Goal: Information Seeking & Learning: Learn about a topic

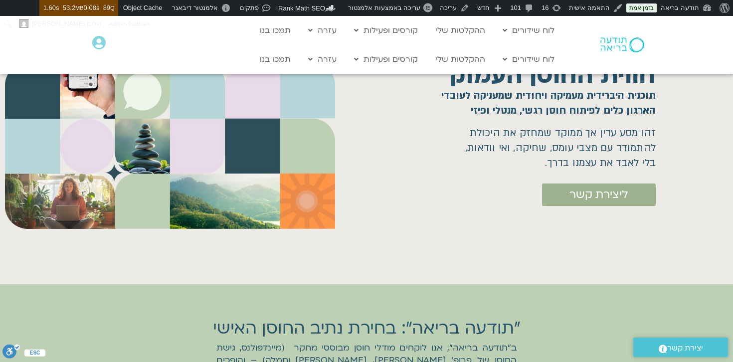
scroll to position [102, 0]
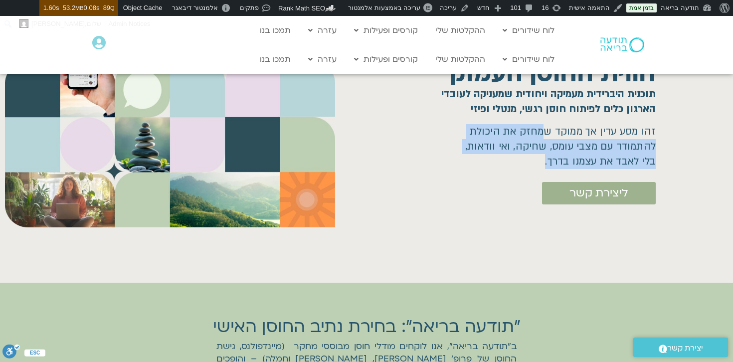
drag, startPoint x: 542, startPoint y: 130, endPoint x: 522, endPoint y: 161, distance: 36.5
click at [522, 161] on h1 "זהו מסע עדין אך ממוקד שמחזק את היכולת להתמודד עם מצבי עומס, שחיקה, ואי וודאות, …" at bounding box center [560, 146] width 191 height 45
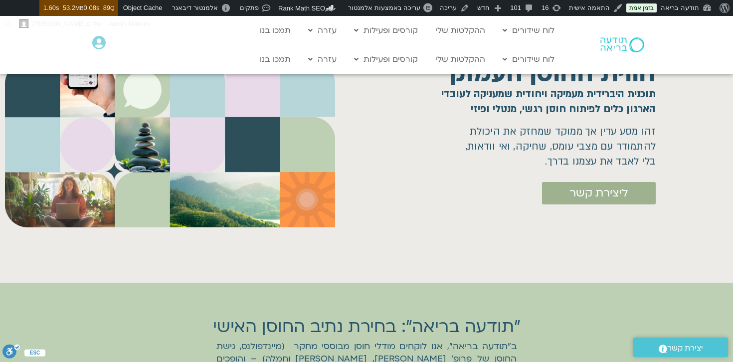
click at [535, 142] on h1 "זהו מסע עדין אך ממוקד שמחזק את היכולת להתמודד עם מצבי עומס, שחיקה, ואי וודאות, …" at bounding box center [560, 146] width 191 height 45
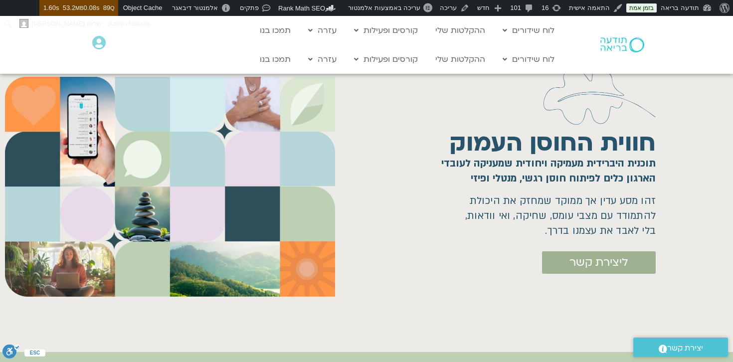
scroll to position [34, 0]
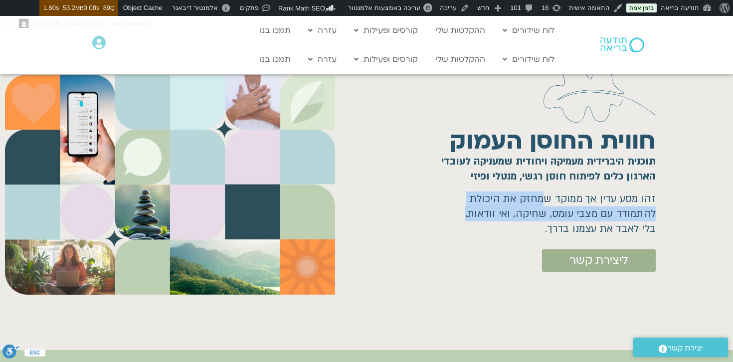
drag, startPoint x: 545, startPoint y: 200, endPoint x: 453, endPoint y: 220, distance: 94.4
click at [453, 220] on div "חווית החוסן העמוק תוכנית היברידית מעמיקה ויחודית שמעניקה לעובדי הארגון כלים לפי…" at bounding box center [531, 184] width 393 height 321
copy h1 "מחזק את היכולת להתמודד עם מצבי עומס, שחיקה, ואי וודאות,"
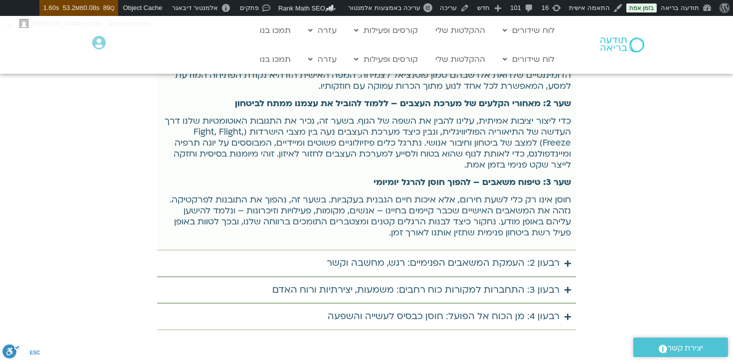
scroll to position [3543, 0]
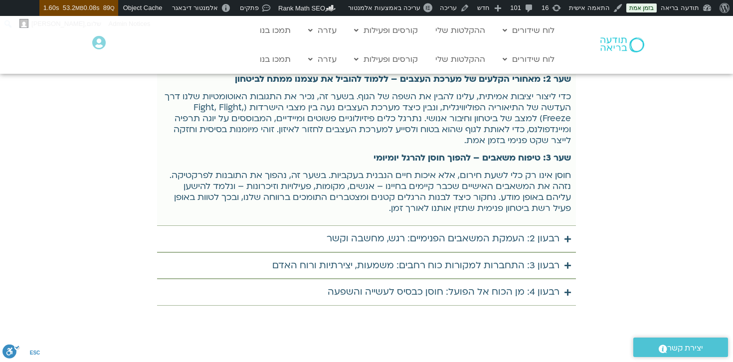
click at [470, 239] on div "רבעון 2: העמקת המשאבים הפנימיים: רגש, מחשבה וקשר" at bounding box center [443, 239] width 233 height 16
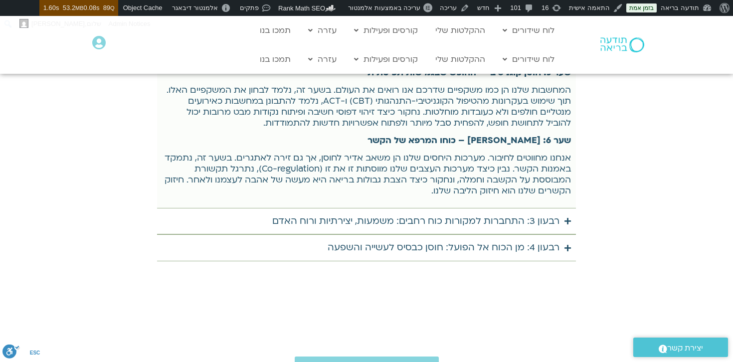
scroll to position [3845, 0]
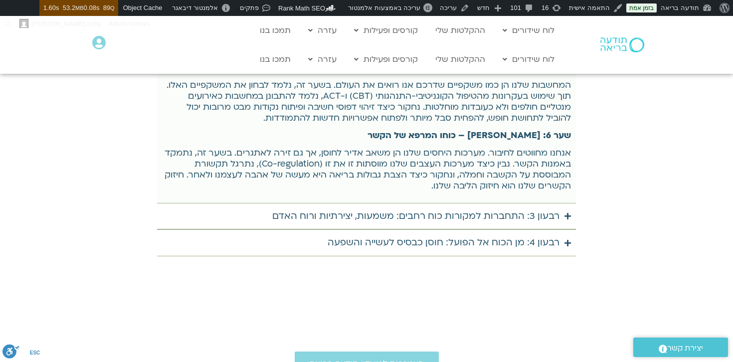
click at [467, 219] on div "רבעון 3: התחברות למקורות כוח רחבים: משמעות, יצירתיות ורוח האדם" at bounding box center [415, 216] width 287 height 16
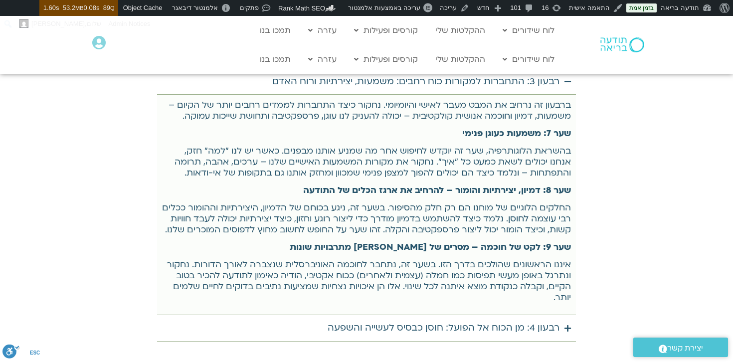
scroll to position [3979, 0]
